Goal: Information Seeking & Learning: Learn about a topic

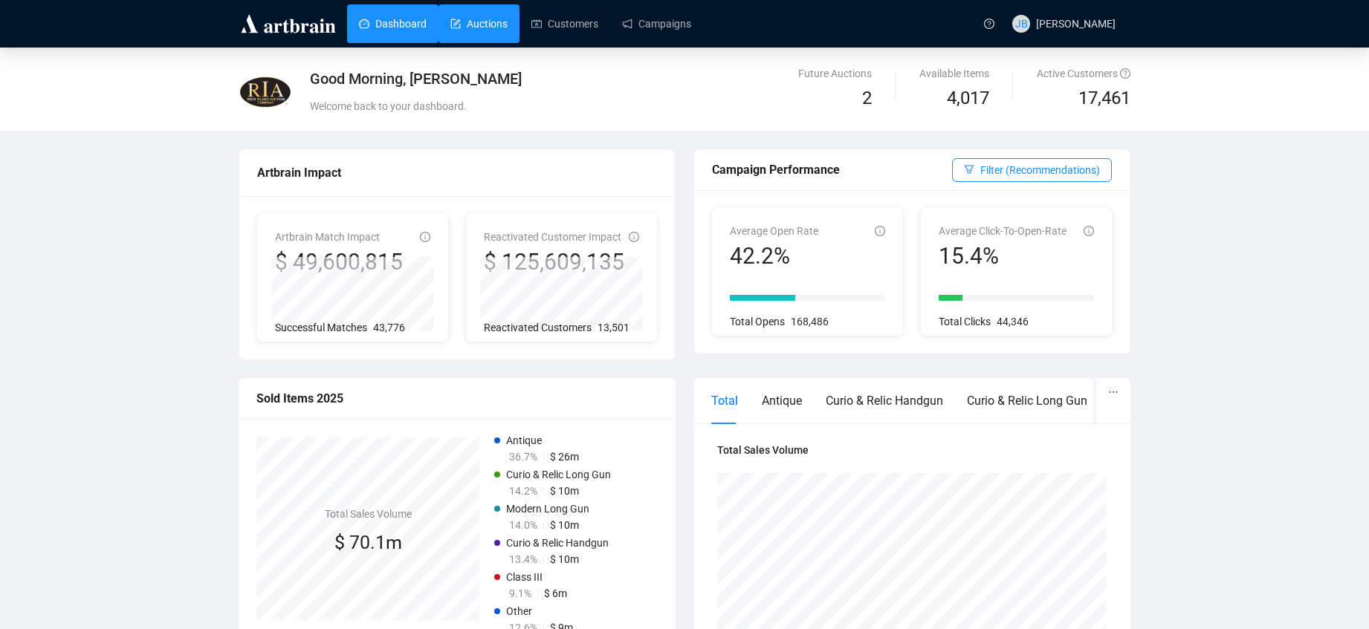
click at [467, 22] on link "Auctions" at bounding box center [478, 23] width 57 height 39
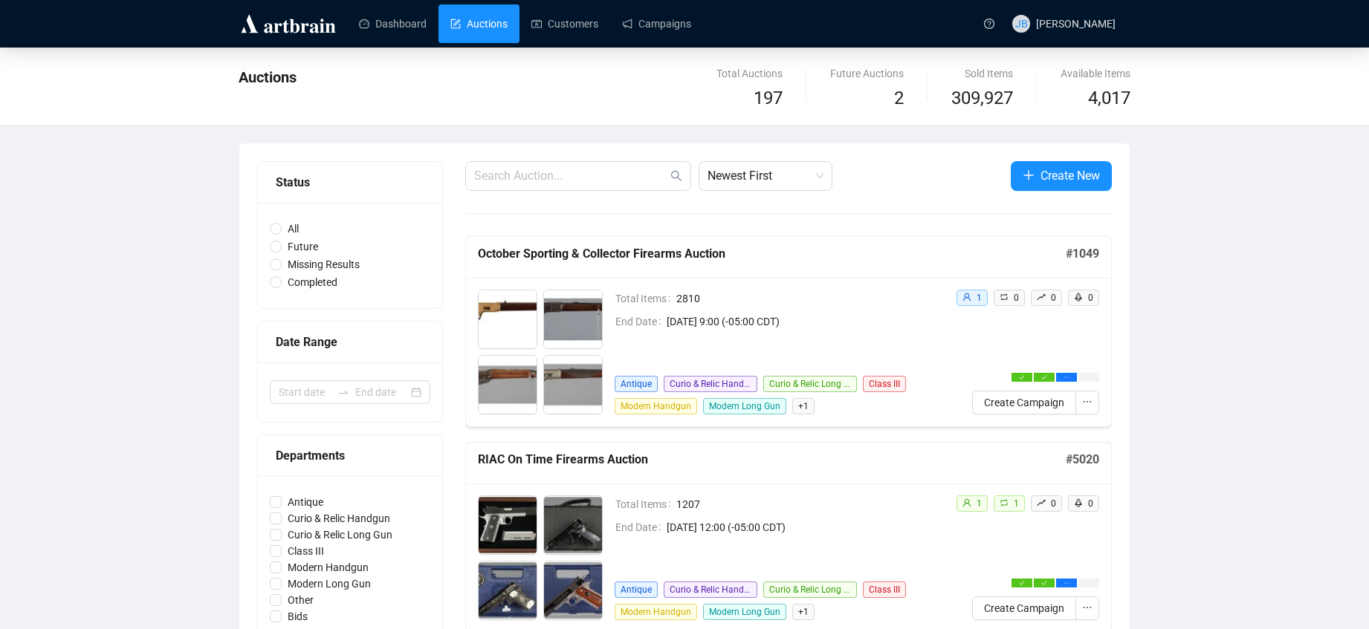
click at [591, 247] on h5 "October Sporting & Collector Firearms Auction" at bounding box center [772, 254] width 588 height 18
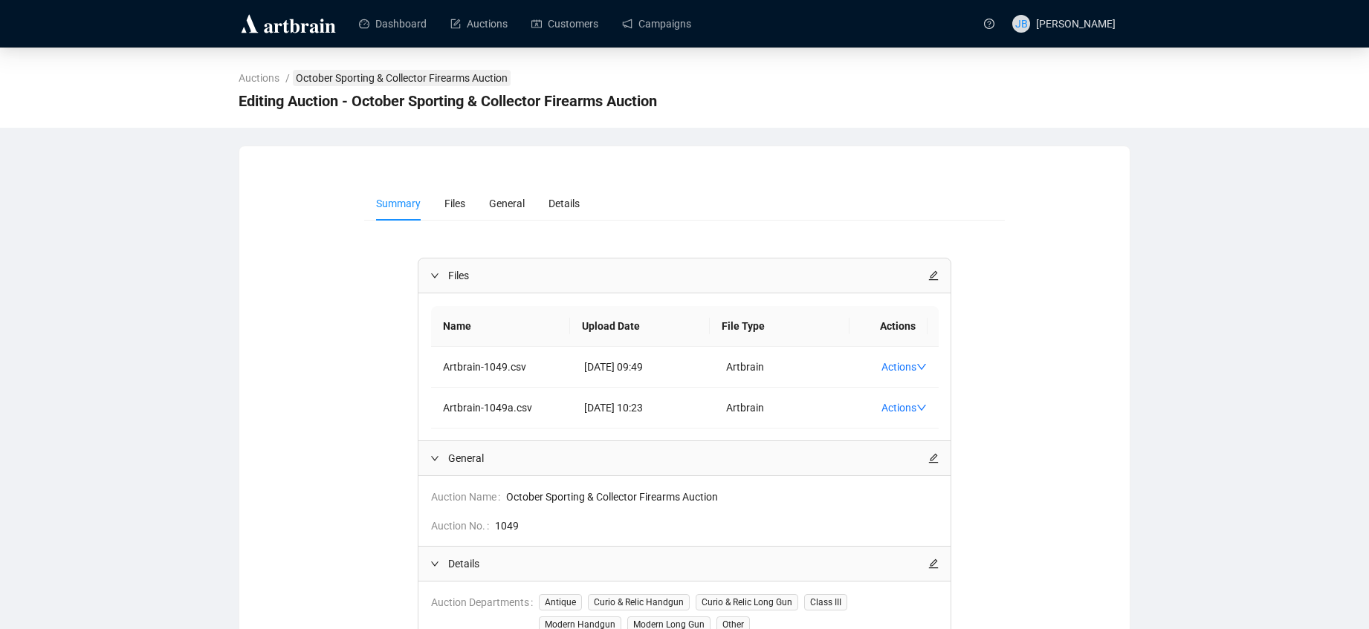
click at [354, 75] on link "October Sporting & Collector Firearms Auction" at bounding box center [402, 78] width 218 height 16
click at [258, 78] on link "Auctions" at bounding box center [259, 78] width 47 height 16
